Goal: Task Accomplishment & Management: Use online tool/utility

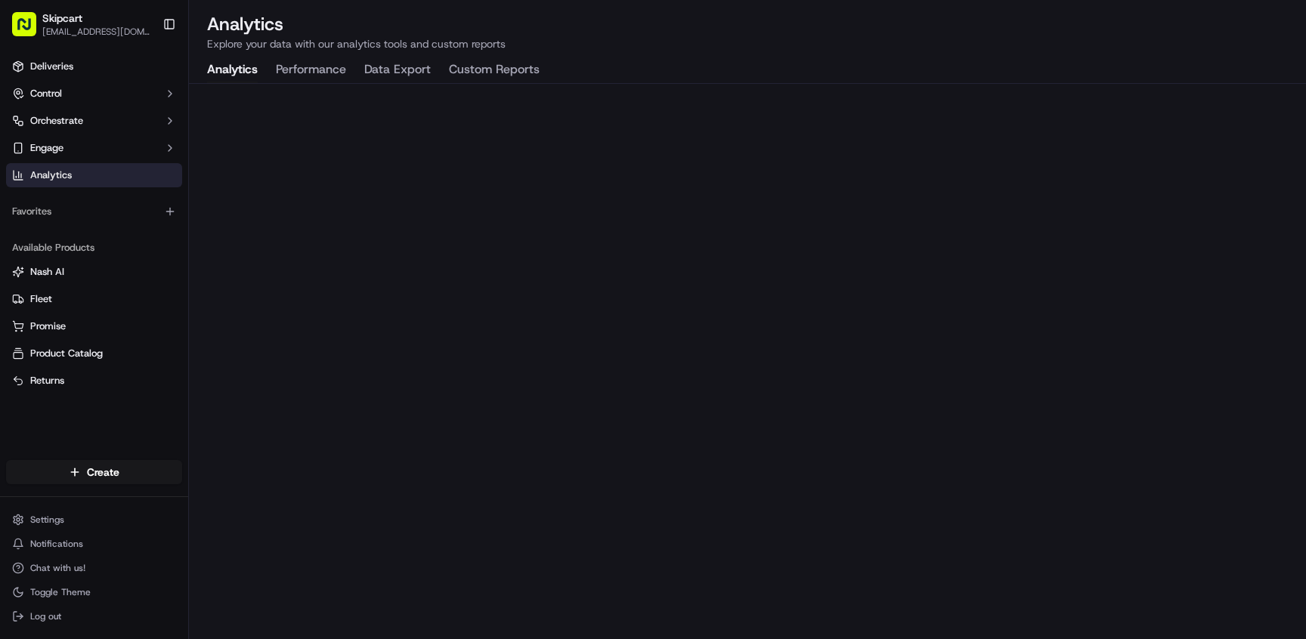
click at [296, 76] on button "Performance" at bounding box center [311, 70] width 70 height 26
click at [379, 76] on button "Data Export" at bounding box center [397, 70] width 67 height 26
